Goal: Find specific page/section: Find specific page/section

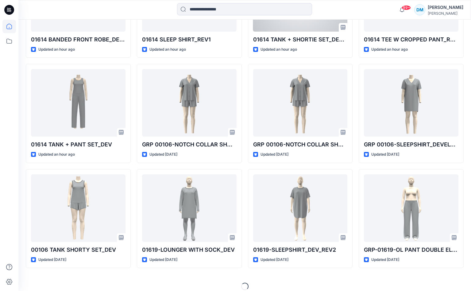
scroll to position [245, 0]
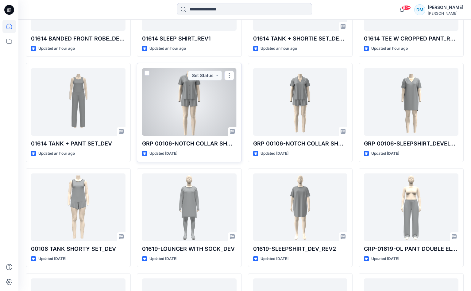
click at [198, 114] on div at bounding box center [189, 101] width 94 height 67
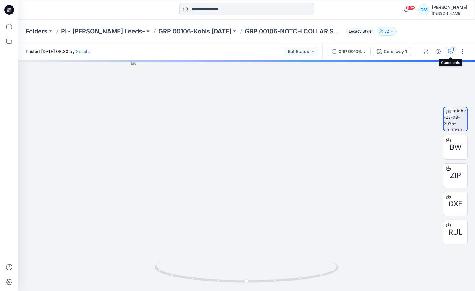
click at [451, 52] on icon "button" at bounding box center [450, 51] width 5 height 5
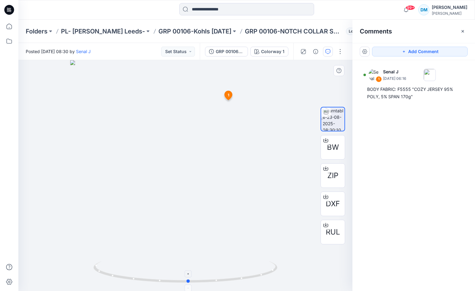
drag, startPoint x: 206, startPoint y: 270, endPoint x: 209, endPoint y: 263, distance: 7.4
click at [209, 263] on icon at bounding box center [187, 272] width 186 height 23
click at [194, 113] on div at bounding box center [185, 175] width 334 height 231
drag, startPoint x: 199, startPoint y: 117, endPoint x: 197, endPoint y: 138, distance: 20.4
click at [197, 138] on img at bounding box center [185, 175] width 274 height 231
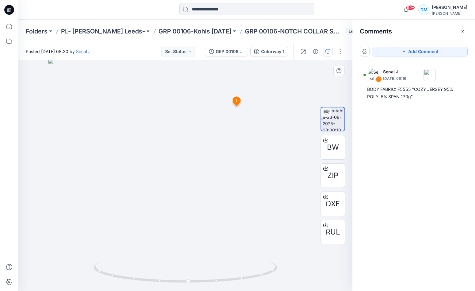
drag, startPoint x: 232, startPoint y: 228, endPoint x: 157, endPoint y: 237, distance: 75.7
click at [157, 237] on img at bounding box center [185, 175] width 274 height 232
drag, startPoint x: 175, startPoint y: 229, endPoint x: 140, endPoint y: 226, distance: 35.4
click at [140, 226] on img at bounding box center [185, 172] width 274 height 235
drag, startPoint x: 188, startPoint y: 283, endPoint x: 140, endPoint y: 276, distance: 48.0
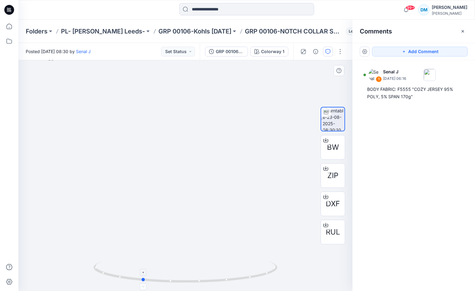
click at [140, 276] on icon at bounding box center [187, 272] width 186 height 23
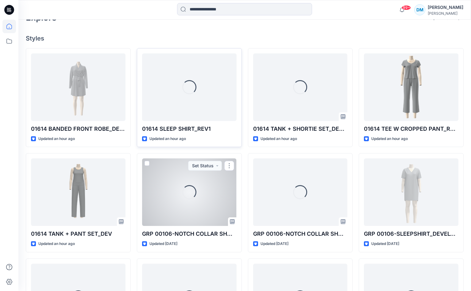
scroll to position [186, 0]
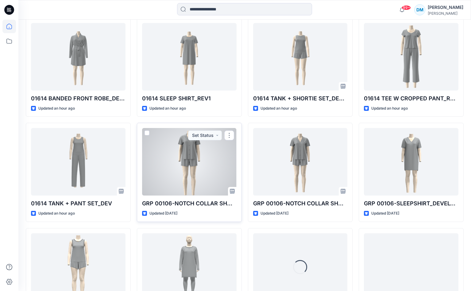
click at [192, 181] on div at bounding box center [189, 161] width 94 height 67
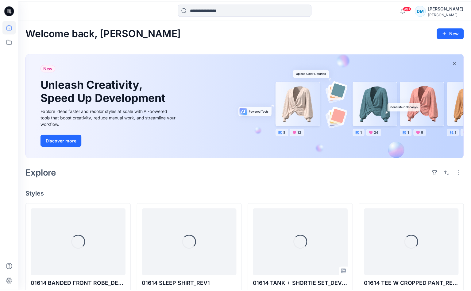
scroll to position [186, 0]
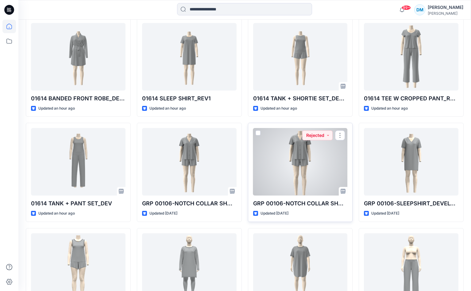
click at [296, 155] on div at bounding box center [300, 161] width 94 height 67
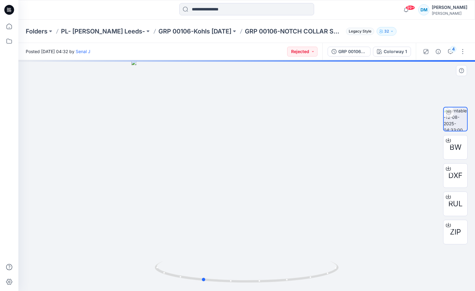
drag, startPoint x: 257, startPoint y: 163, endPoint x: 212, endPoint y: 163, distance: 44.5
click at [212, 163] on div at bounding box center [246, 175] width 457 height 231
drag, startPoint x: 246, startPoint y: 155, endPoint x: 267, endPoint y: 151, distance: 21.8
click at [267, 151] on div at bounding box center [246, 175] width 457 height 231
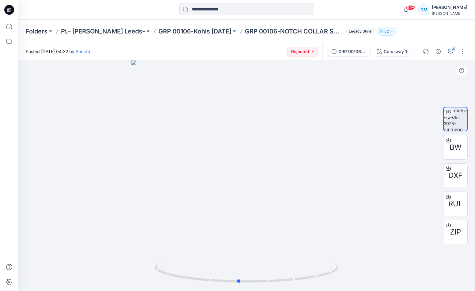
drag, startPoint x: 267, startPoint y: 151, endPoint x: 282, endPoint y: 148, distance: 15.0
click at [283, 149] on div at bounding box center [246, 175] width 457 height 231
click at [204, 31] on p "GRP 00106-Kohls [DATE]" at bounding box center [195, 31] width 73 height 9
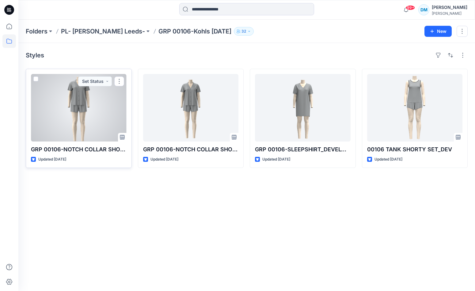
click at [93, 107] on div at bounding box center [79, 107] width 96 height 67
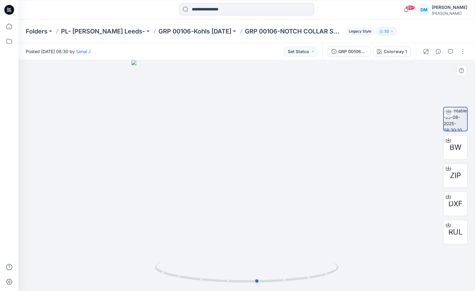
drag, startPoint x: 273, startPoint y: 160, endPoint x: 284, endPoint y: 168, distance: 13.6
click at [284, 168] on div at bounding box center [246, 175] width 457 height 231
